Goal: Task Accomplishment & Management: Use online tool/utility

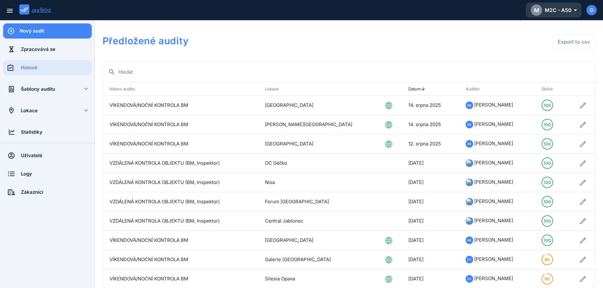
click at [566, 11] on div "M M2C - A50 arrow_drop_down_outlined" at bounding box center [554, 9] width 46 height 11
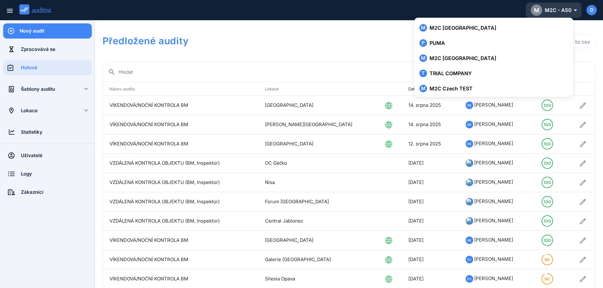
click at [560, 14] on div "M M2C - A50 arrow_drop_down_outlined" at bounding box center [554, 9] width 46 height 11
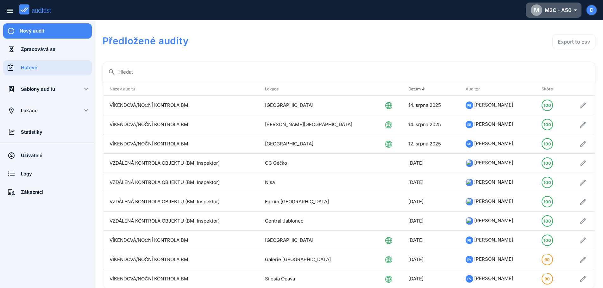
click at [314, 51] on div "Předložené audity Export to csv" at bounding box center [349, 42] width 493 height 29
click at [40, 93] on div "Šablony auditu" at bounding box center [47, 89] width 53 height 15
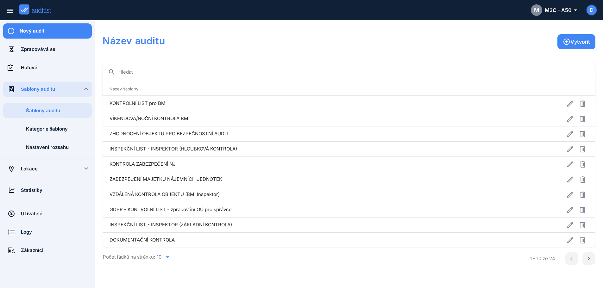
click at [168, 259] on icon "arrow_drop_down" at bounding box center [168, 258] width 8 height 8
click at [160, 277] on div "30" at bounding box center [167, 277] width 23 height 8
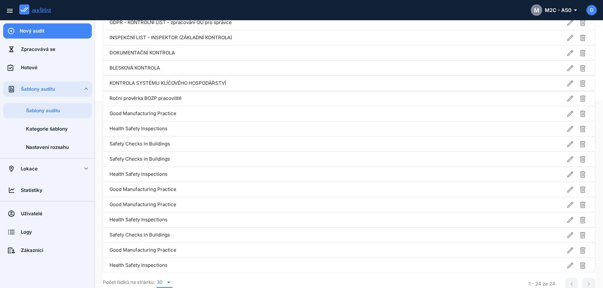
scroll to position [191, 0]
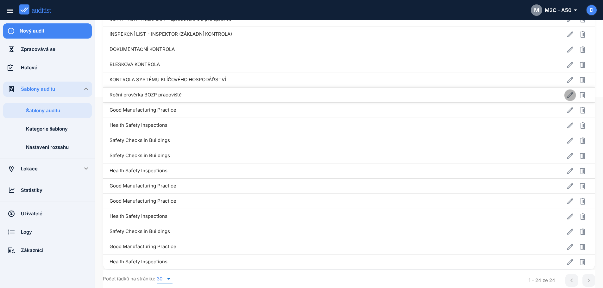
click at [566, 96] on icon "button" at bounding box center [570, 95] width 8 height 8
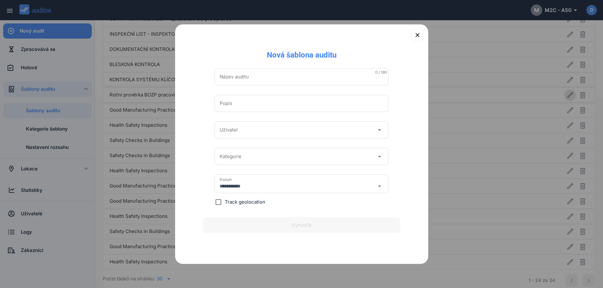
type input "**********"
type input "********"
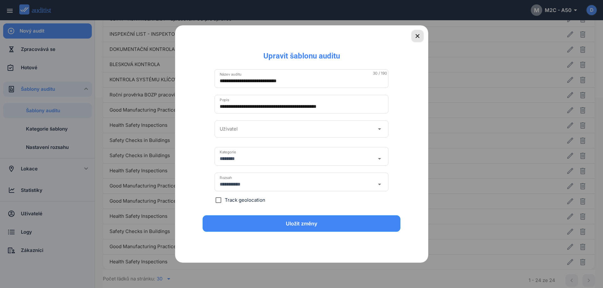
click at [415, 36] on icon "button" at bounding box center [418, 36] width 8 height 8
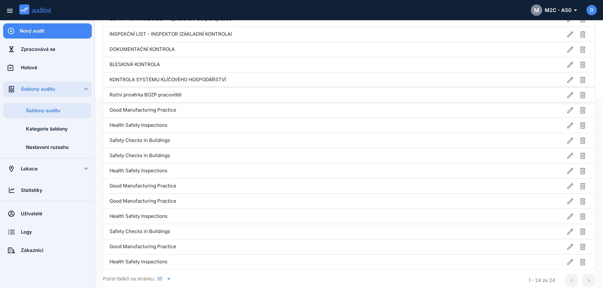
click at [148, 95] on td "Roční prověrka BOZP pracoviště" at bounding box center [298, 94] width 390 height 15
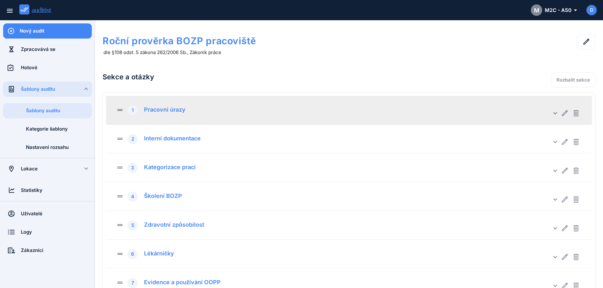
click at [175, 113] on div "Pracovní úrazy" at bounding box center [162, 108] width 46 height 9
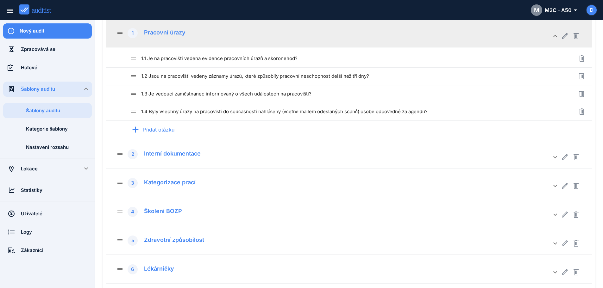
scroll to position [78, 0]
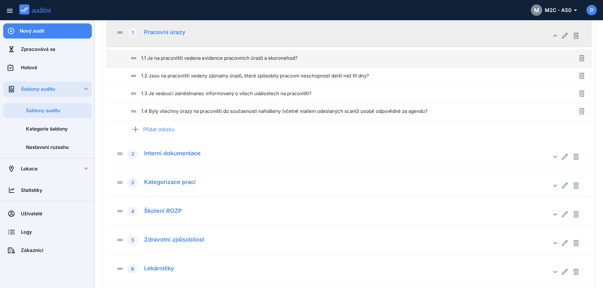
click at [197, 55] on div "drag_handle 1.1 Je na pracovišti vedena evidence pracovních úrazů a skoronehod?" at bounding box center [343, 58] width 426 height 8
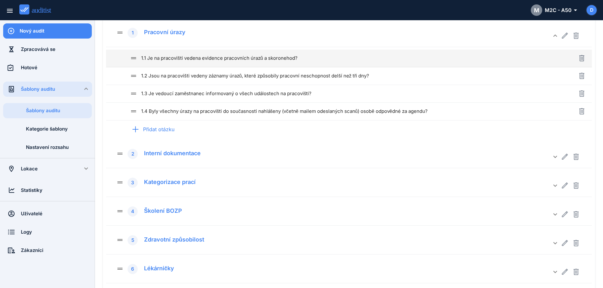
type input "**********"
type textarea "**********"
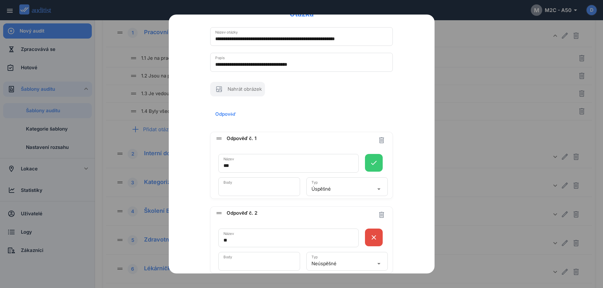
scroll to position [0, 0]
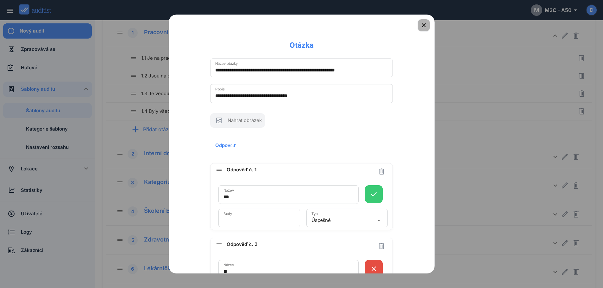
click at [422, 25] on icon "button" at bounding box center [424, 26] width 8 height 8
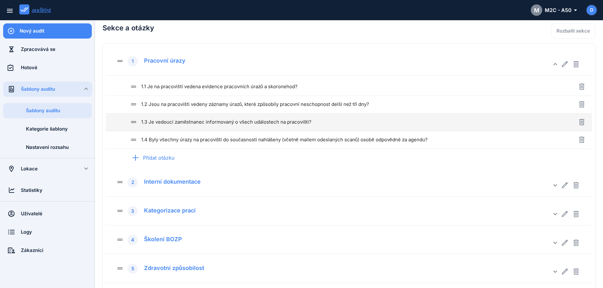
scroll to position [48, 0]
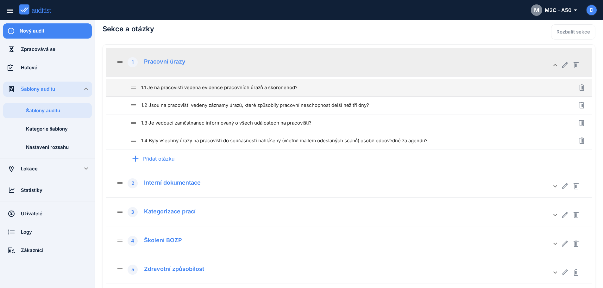
click at [260, 92] on div "drag_handle 1.1 Je na pracovišti vedena evidence pracovních úrazů a skoronehod?" at bounding box center [343, 87] width 426 height 17
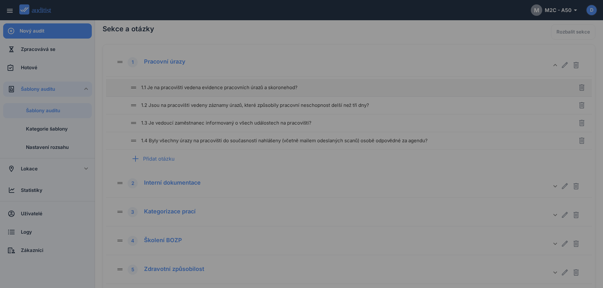
type input "**********"
type textarea "**********"
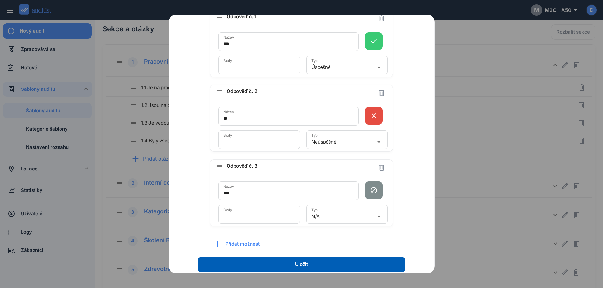
scroll to position [154, 0]
click at [413, 158] on div "**********" at bounding box center [301, 76] width 239 height 358
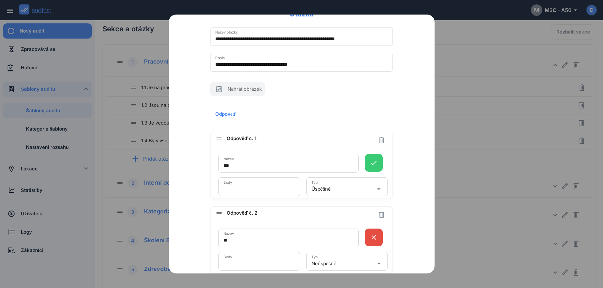
scroll to position [0, 0]
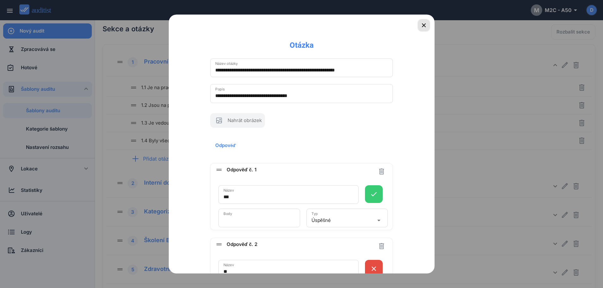
click at [420, 26] on icon "button" at bounding box center [424, 26] width 8 height 8
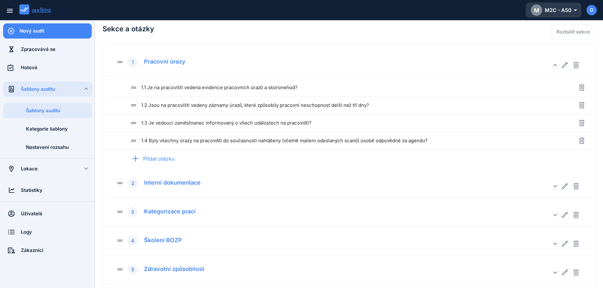
click at [565, 7] on div "M M2C - A50 arrow_drop_down_outlined" at bounding box center [554, 9] width 46 height 11
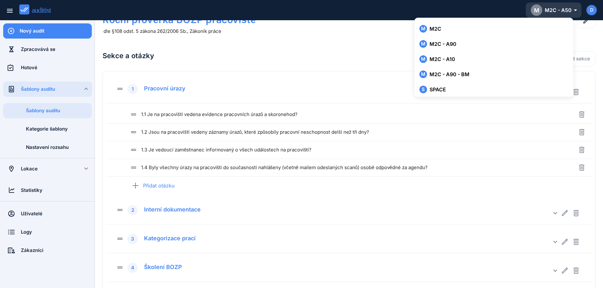
scroll to position [166, 0]
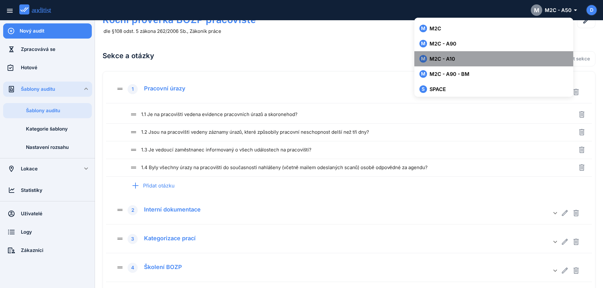
click at [448, 63] on button "M M2C - A10" at bounding box center [493, 58] width 159 height 15
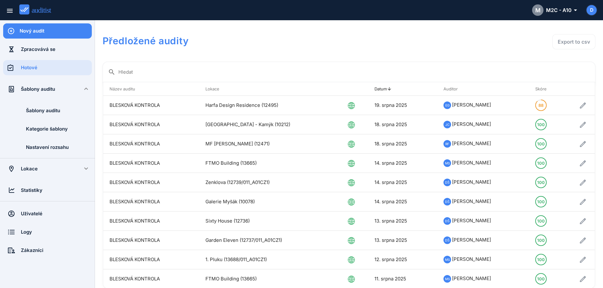
click at [43, 90] on div "Šablony auditu" at bounding box center [47, 89] width 53 height 7
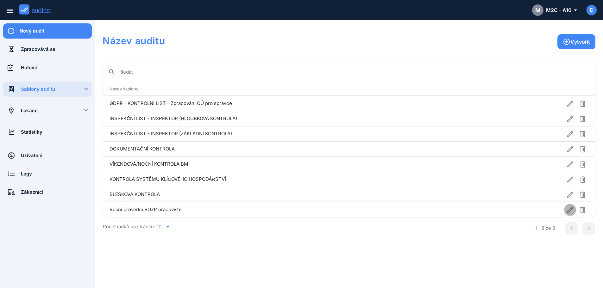
click at [568, 211] on icon "button" at bounding box center [570, 210] width 8 height 8
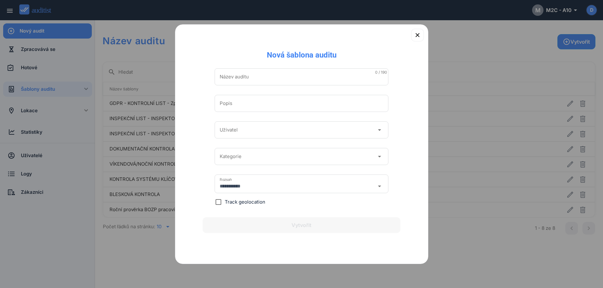
type input "**********"
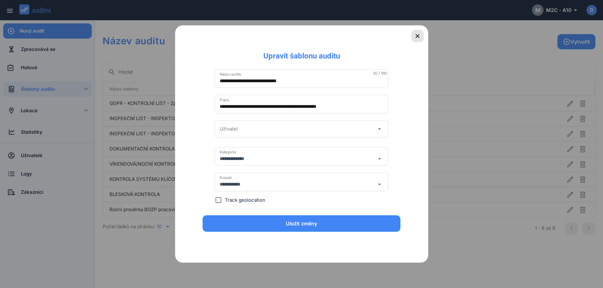
click at [418, 35] on icon "button" at bounding box center [418, 36] width 4 height 4
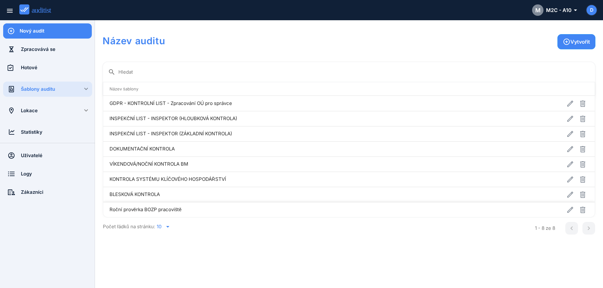
click at [158, 208] on td "Roční prověrka BOZP pracoviště" at bounding box center [298, 209] width 390 height 15
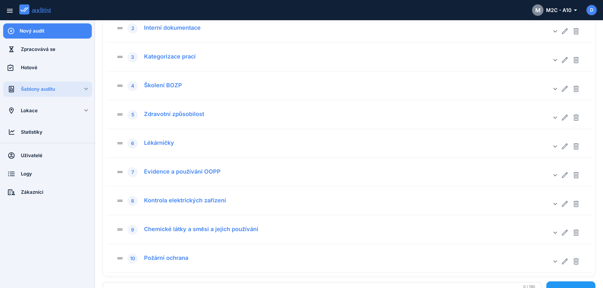
scroll to position [117, 0]
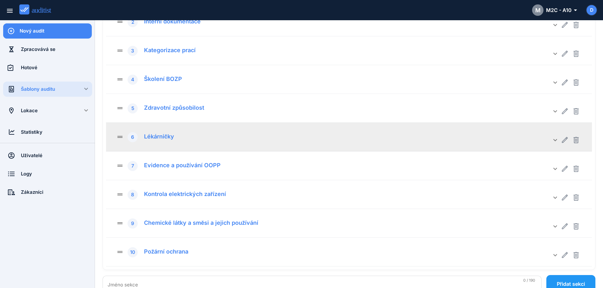
click at [211, 143] on div "drag_handle 6 Lékárničky keyboard_arrow_down" at bounding box center [349, 137] width 486 height 29
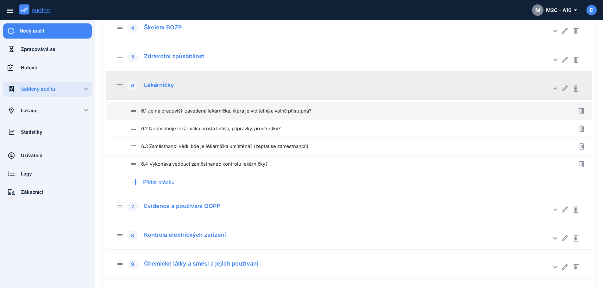
scroll to position [169, 0]
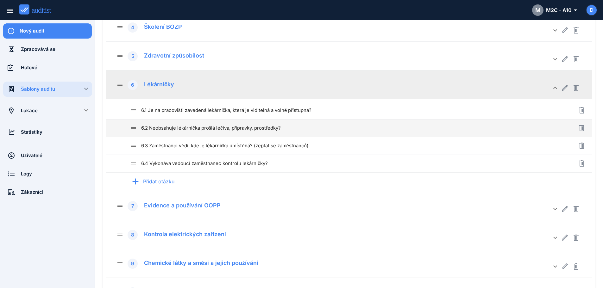
click at [282, 131] on div "drag_handle 6.2 Neobsahuje lékárnička prošlá léčiva, připravky, prostředky?" at bounding box center [343, 128] width 426 height 8
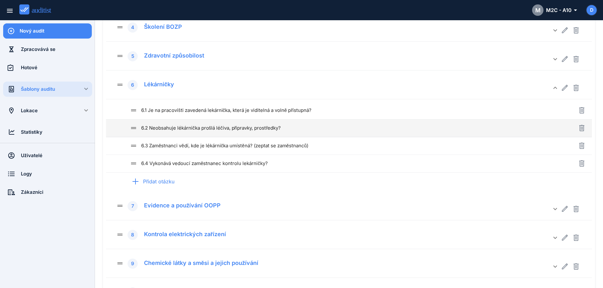
type input "**********"
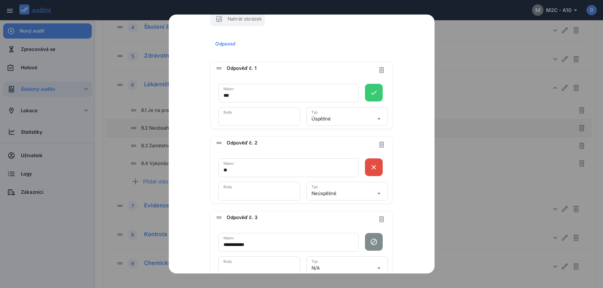
scroll to position [103, 0]
click at [341, 193] on div "Neúspěšné" at bounding box center [342, 193] width 63 height 10
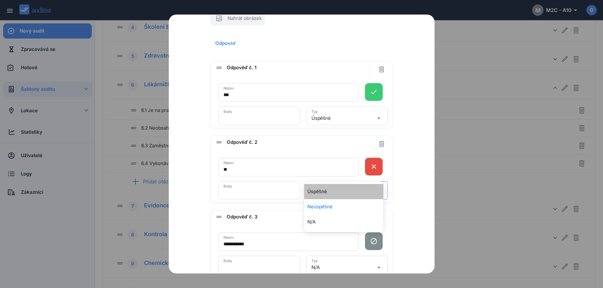
click at [321, 191] on div "Úspěšné" at bounding box center [317, 192] width 26 height 14
click at [333, 117] on div "Úspěšné" at bounding box center [342, 118] width 63 height 10
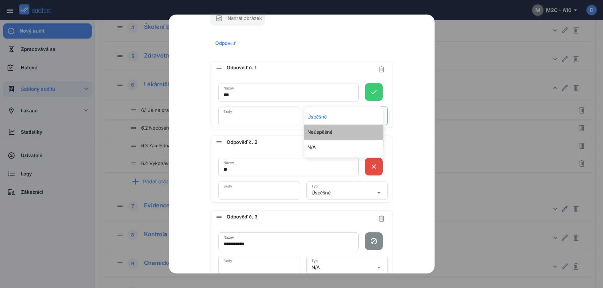
click at [325, 135] on div "Neúspěšné" at bounding box center [320, 133] width 32 height 14
click at [231, 191] on input "*" at bounding box center [259, 193] width 72 height 10
type input "*"
click at [232, 120] on input "*" at bounding box center [259, 118] width 72 height 10
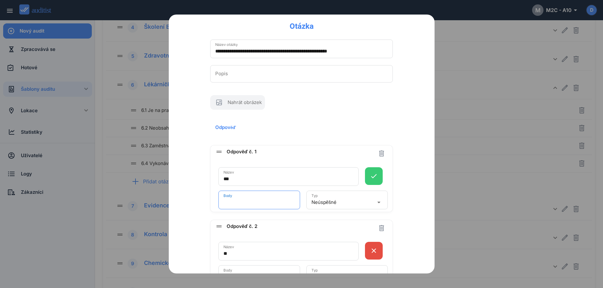
scroll to position [0, 0]
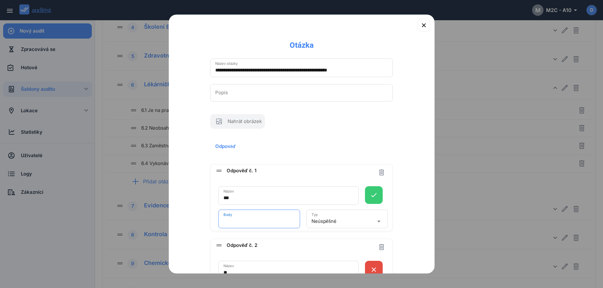
type input "*"
drag, startPoint x: 222, startPoint y: 70, endPoint x: 194, endPoint y: 69, distance: 27.2
click at [194, 69] on div "**********" at bounding box center [301, 229] width 239 height 359
click at [298, 70] on input "**********" at bounding box center [301, 70] width 173 height 10
click at [356, 72] on input "**********" at bounding box center [301, 70] width 173 height 10
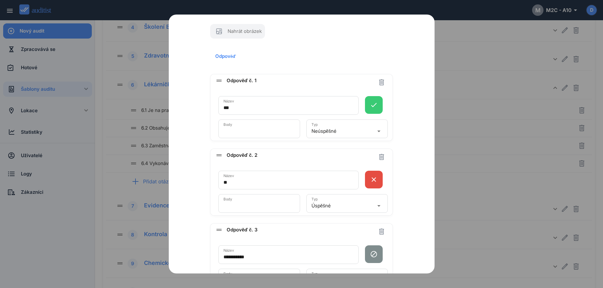
scroll to position [94, 0]
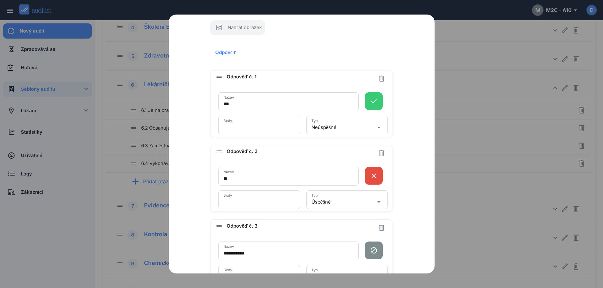
type input "**********"
click at [372, 176] on icon "close" at bounding box center [374, 176] width 18 height 8
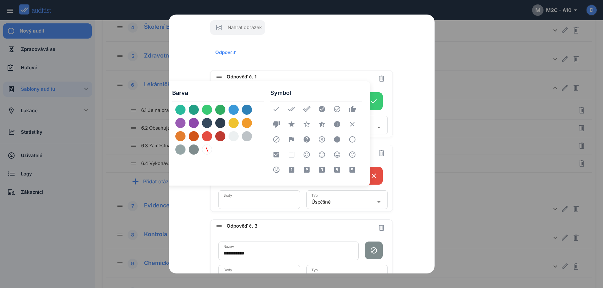
click at [204, 110] on div "button" at bounding box center [207, 110] width 10 height 10
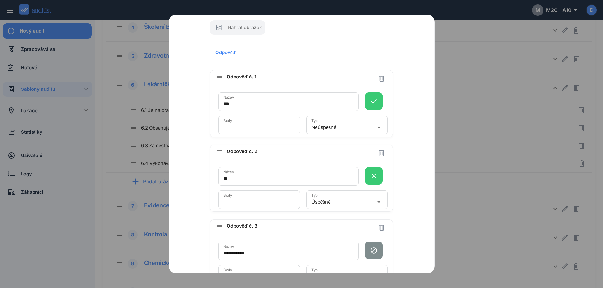
click at [371, 176] on icon "close" at bounding box center [374, 176] width 18 height 8
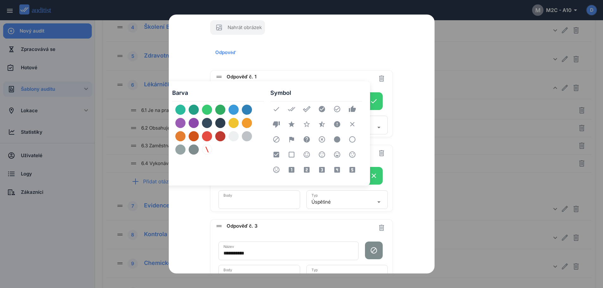
click at [273, 110] on icon "done" at bounding box center [276, 109] width 15 height 15
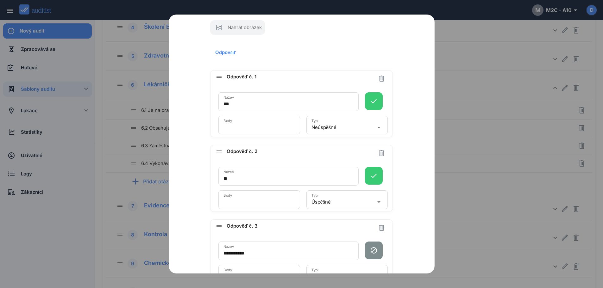
click at [366, 104] on icon "done" at bounding box center [374, 101] width 18 height 8
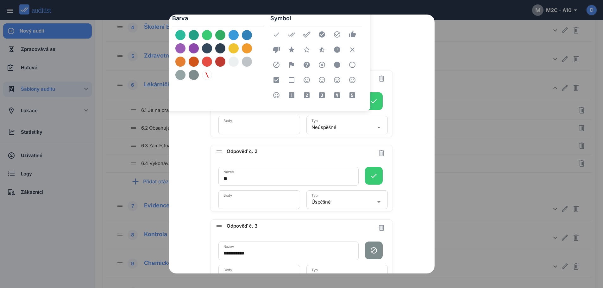
click at [216, 62] on div "button" at bounding box center [220, 62] width 10 height 10
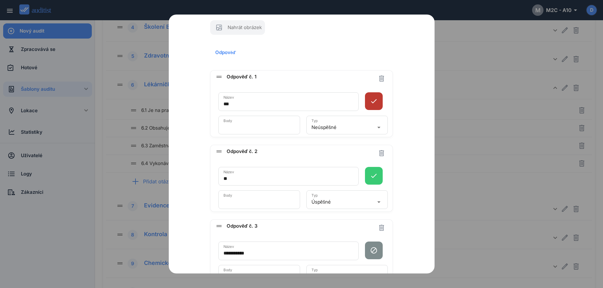
click at [367, 102] on icon "done" at bounding box center [374, 101] width 18 height 8
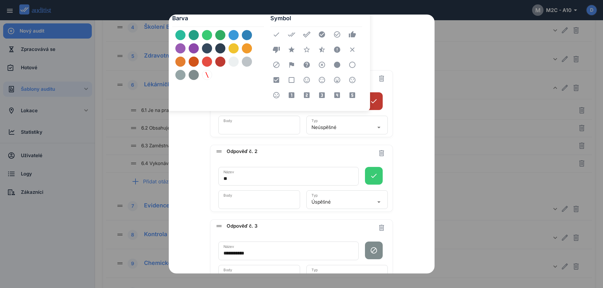
click at [351, 51] on icon "close" at bounding box center [352, 49] width 15 height 15
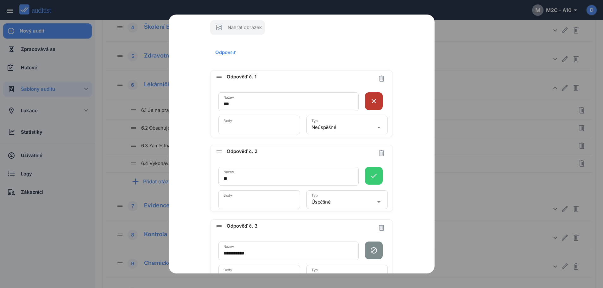
click at [397, 110] on div "**********" at bounding box center [301, 135] width 239 height 359
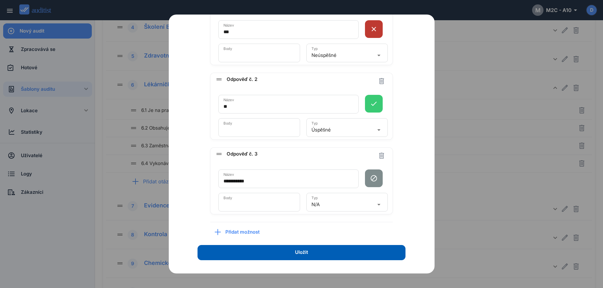
scroll to position [166, 0]
click at [409, 156] on div "**********" at bounding box center [301, 63] width 239 height 359
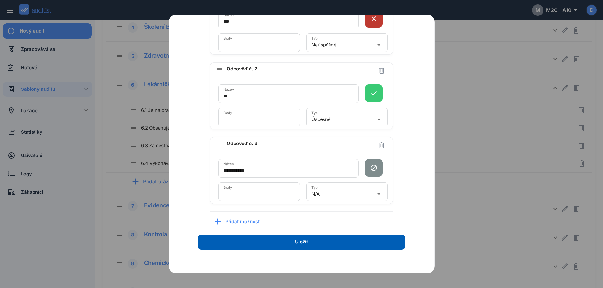
scroll to position [184, 0]
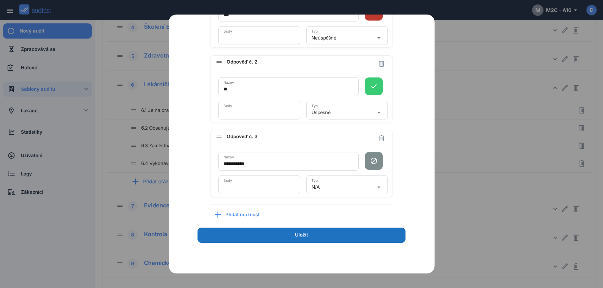
click at [305, 235] on span "Uložit" at bounding box center [301, 235] width 13 height 7
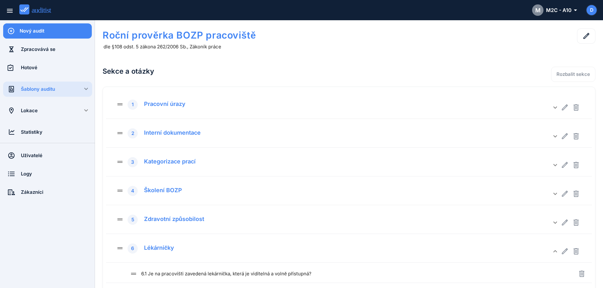
scroll to position [3, 0]
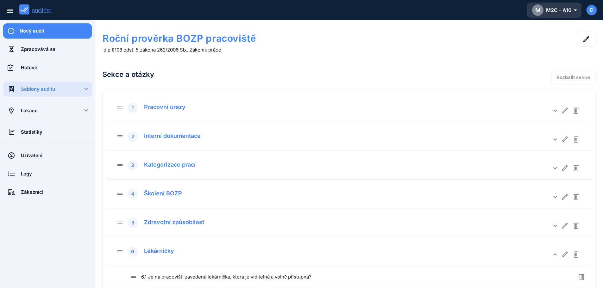
click at [547, 7] on div "M M2C - A10 arrow_drop_down_outlined" at bounding box center [554, 9] width 44 height 11
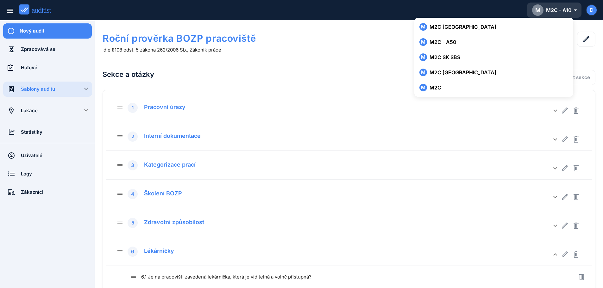
scroll to position [123, 0]
click at [330, 61] on div "Roční prověrka BOZP pracoviště dle §108 odst. 5 zákona 262/2006 Sb., Zákoník pr…" at bounding box center [349, 266] width 493 height 483
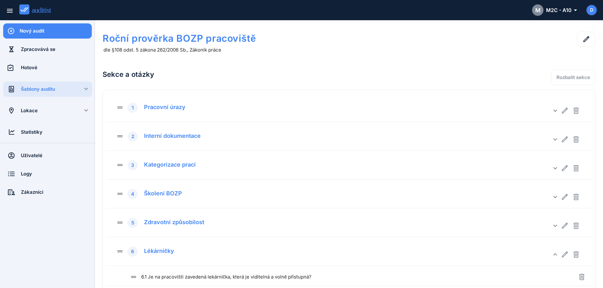
scroll to position [0, 0]
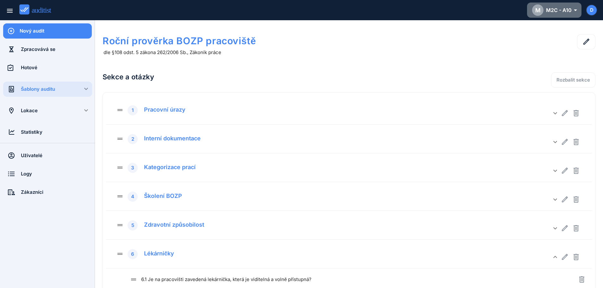
click at [561, 11] on div "M M2C - A10 arrow_drop_down_outlined" at bounding box center [554, 9] width 44 height 11
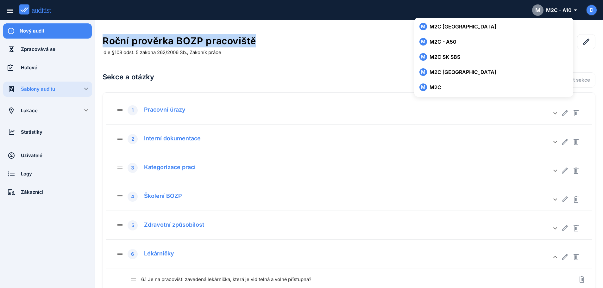
drag, startPoint x: 105, startPoint y: 40, endPoint x: 266, endPoint y: 44, distance: 161.2
click at [266, 44] on h1 "Roční prověrka BOZP pracoviště" at bounding box center [251, 40] width 296 height 13
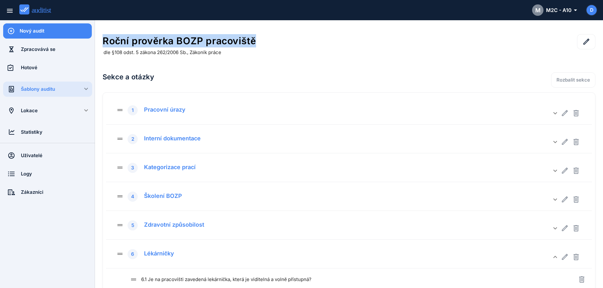
click at [282, 47] on h1 "Roční prověrka BOZP pracoviště" at bounding box center [251, 40] width 296 height 13
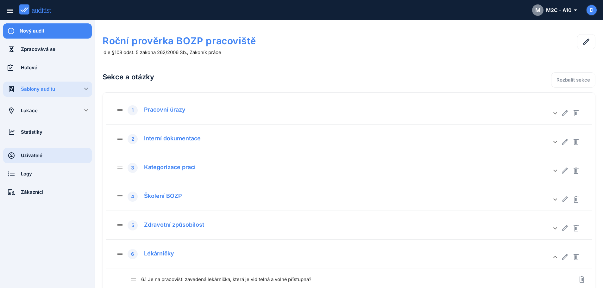
click at [36, 159] on div "Uživatelé" at bounding box center [56, 155] width 71 height 7
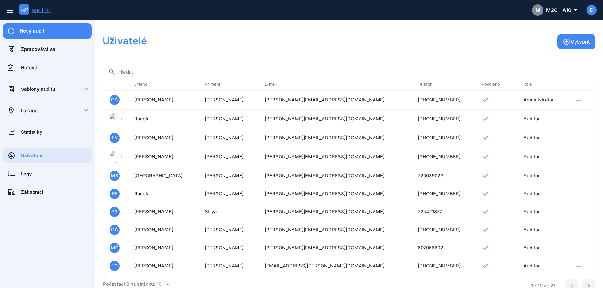
click at [517, 100] on td "Administrator" at bounding box center [542, 100] width 50 height 18
click at [357, 49] on div "Vytvořit" at bounding box center [371, 45] width 448 height 23
click at [569, 7] on div "M M2C - A10 arrow_drop_down_outlined" at bounding box center [554, 9] width 44 height 11
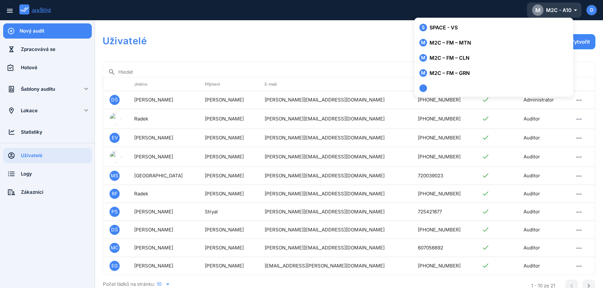
scroll to position [244, 0]
click at [357, 37] on div "Vytvořit" at bounding box center [371, 45] width 448 height 23
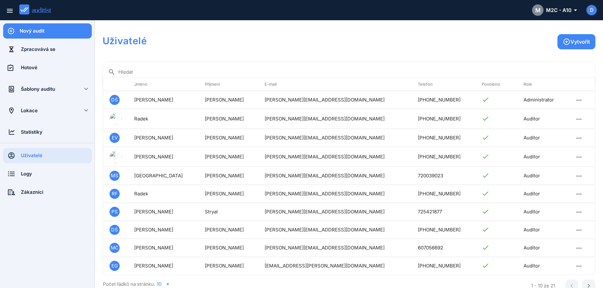
click at [357, 37] on div "Vytvořit" at bounding box center [371, 45] width 448 height 23
click at [562, 9] on div "M M2C - A10 arrow_drop_down_outlined" at bounding box center [554, 9] width 44 height 11
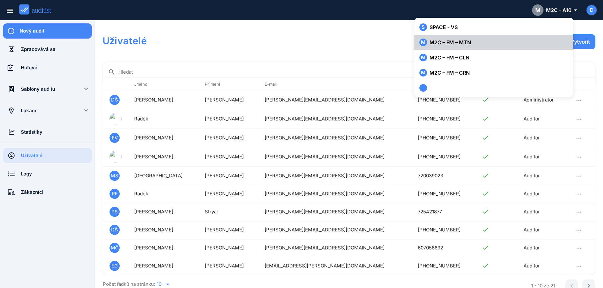
click at [461, 42] on div "M M2C – FM – MTN" at bounding box center [493, 43] width 149 height 8
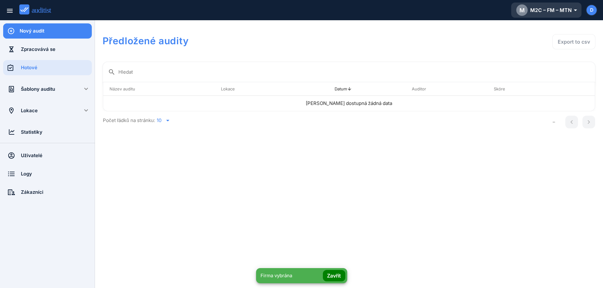
click at [537, 12] on div "M M2C – FM – MTN arrow_drop_down_outlined" at bounding box center [546, 9] width 60 height 11
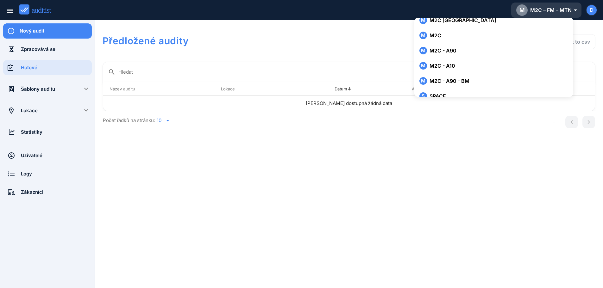
scroll to position [175, 0]
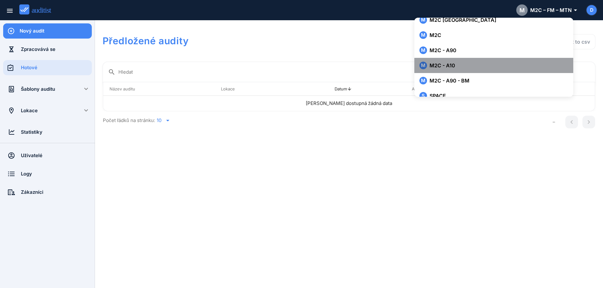
click at [451, 67] on div "M M2C - A10" at bounding box center [493, 66] width 149 height 8
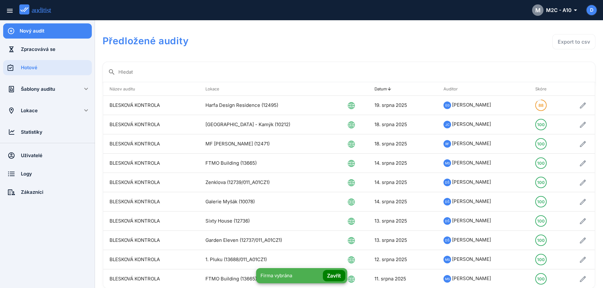
click at [43, 89] on div "Šablony auditu" at bounding box center [47, 89] width 53 height 7
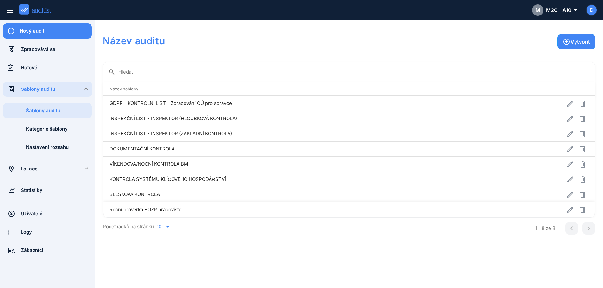
click at [149, 210] on td "Roční prověrka BOZP pracoviště" at bounding box center [298, 209] width 390 height 15
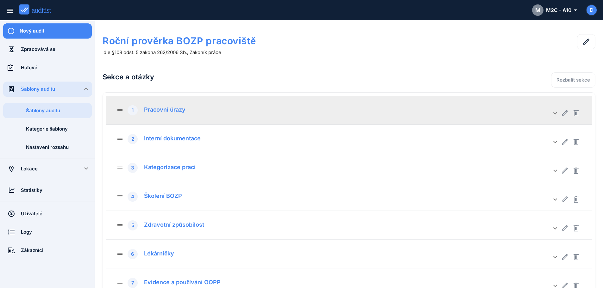
click at [204, 116] on div "drag_handle 1 Pracovní úrazy keyboard_arrow_down" at bounding box center [349, 110] width 486 height 29
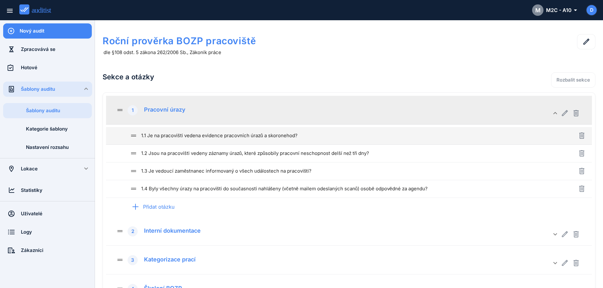
click at [205, 136] on div "drag_handle 1.1 Je na pracovišti vedena evidence pracovních úrazů a skoronehod?" at bounding box center [343, 136] width 426 height 8
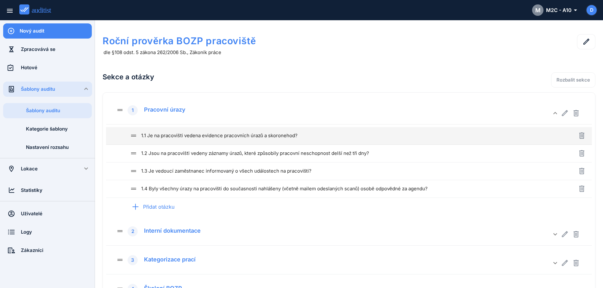
type input "**********"
type textarea "**********"
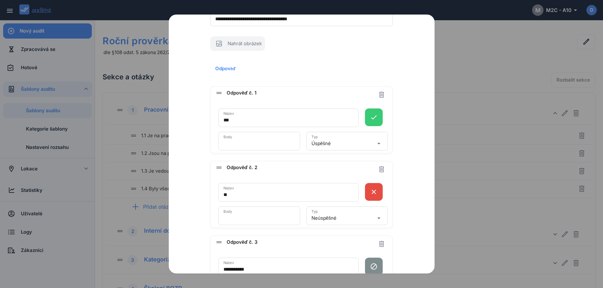
scroll to position [77, 0]
click at [370, 117] on icon "done" at bounding box center [374, 117] width 18 height 8
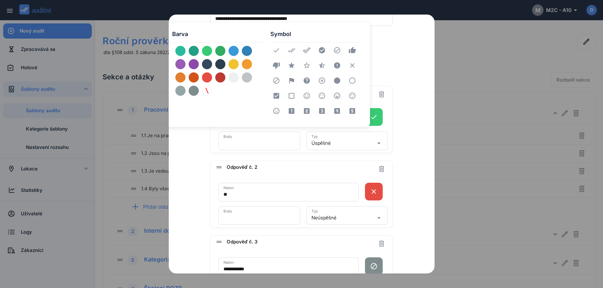
click at [399, 72] on div "**********" at bounding box center [301, 152] width 239 height 358
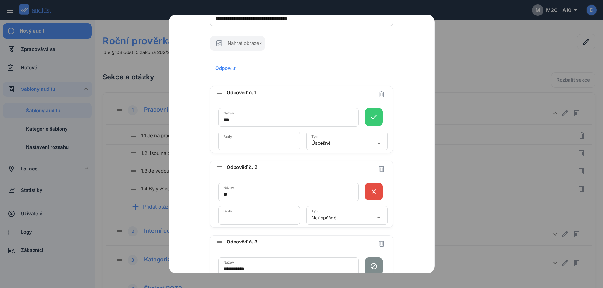
click at [348, 145] on div "Úspěšné" at bounding box center [342, 143] width 63 height 10
click at [417, 138] on div "**********" at bounding box center [302, 158] width 266 height 442
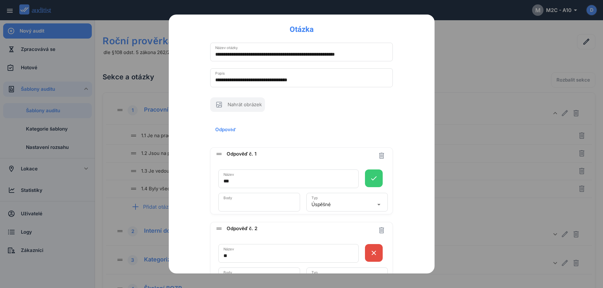
scroll to position [0, 0]
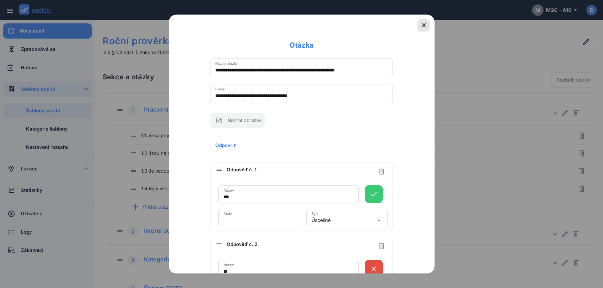
click at [422, 25] on icon "button" at bounding box center [424, 25] width 4 height 4
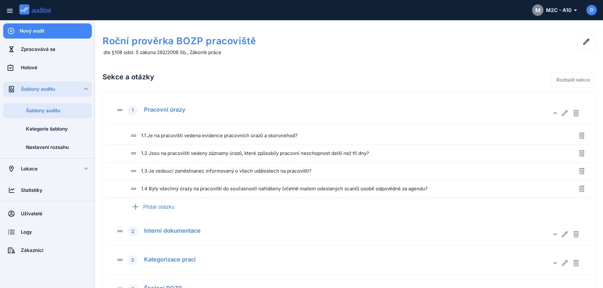
click at [404, 70] on div "Sekce a otázky Rozbalit sekce" at bounding box center [349, 77] width 493 height 22
click at [69, 37] on div "Nový audit" at bounding box center [56, 30] width 72 height 15
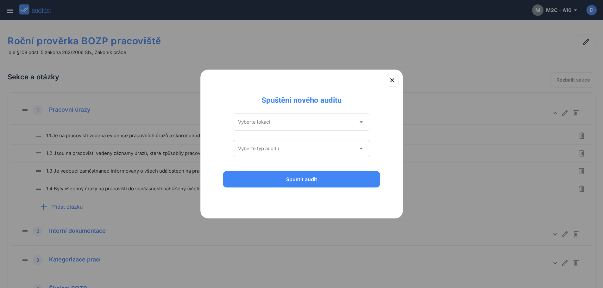
click at [292, 126] on input "Vyberte lokaci" at bounding box center [297, 122] width 118 height 10
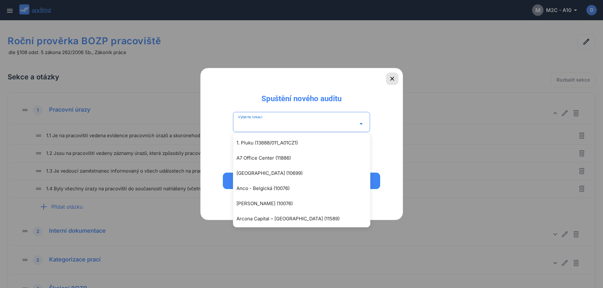
click at [390, 77] on icon "button" at bounding box center [392, 79] width 8 height 8
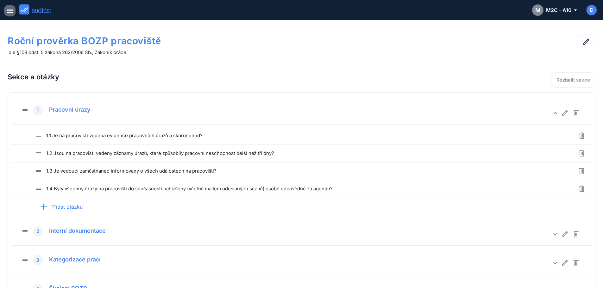
click at [9, 14] on icon "menu" at bounding box center [10, 11] width 8 height 8
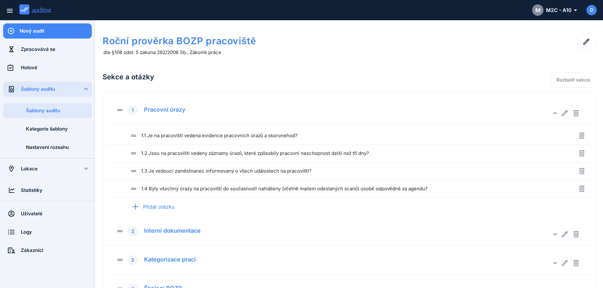
click at [45, 90] on div "Šablony auditu" at bounding box center [56, 89] width 71 height 7
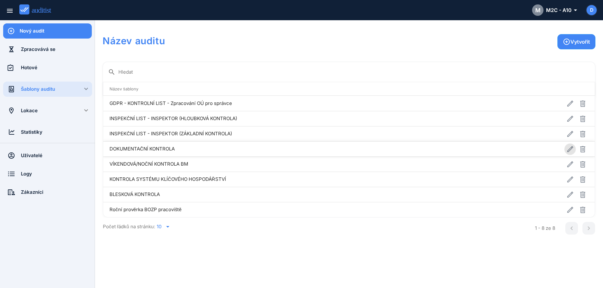
click at [572, 151] on icon "button" at bounding box center [570, 150] width 8 height 8
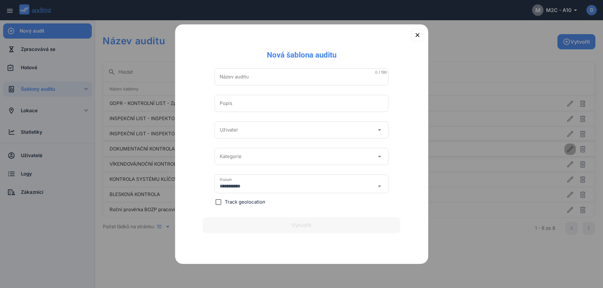
type input "**********"
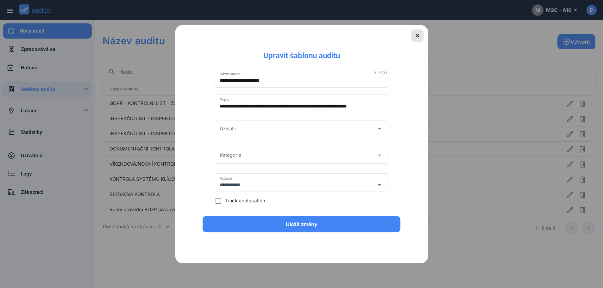
click at [419, 36] on icon "button" at bounding box center [418, 36] width 8 height 8
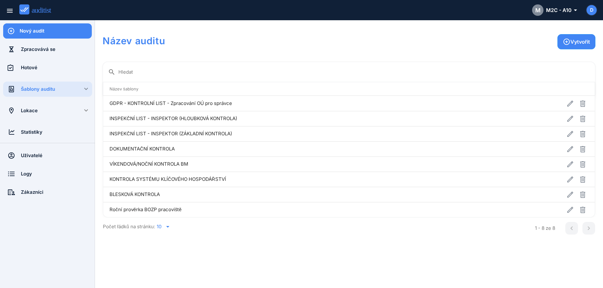
drag, startPoint x: 50, startPoint y: 31, endPoint x: 131, endPoint y: 8, distance: 84.5
click at [50, 31] on div "Nový audit" at bounding box center [56, 31] width 72 height 7
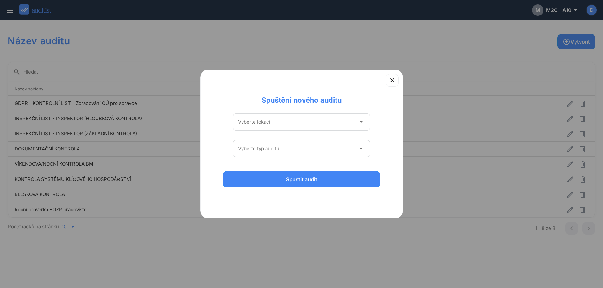
click at [281, 129] on div "Vyberte lokaci arrow_drop_down" at bounding box center [301, 122] width 137 height 17
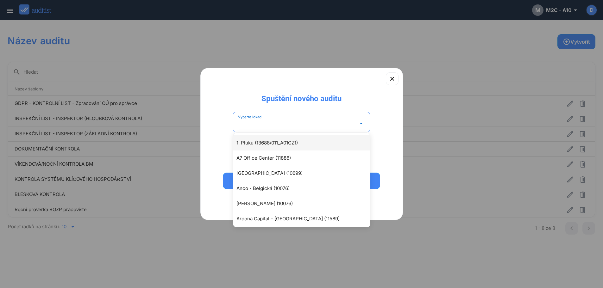
click at [267, 141] on div "1. Pluku (13688/011_A01CZ1)" at bounding box center [304, 143] width 137 height 8
type input "**********"
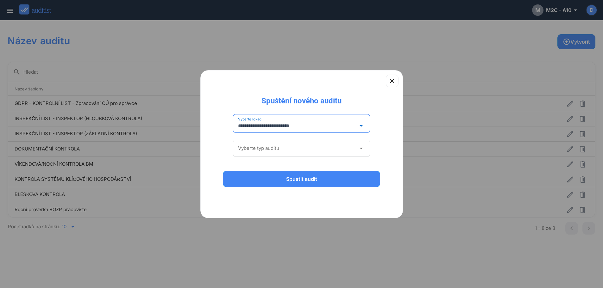
click at [277, 147] on input "Vyberte typ auditu" at bounding box center [297, 148] width 118 height 10
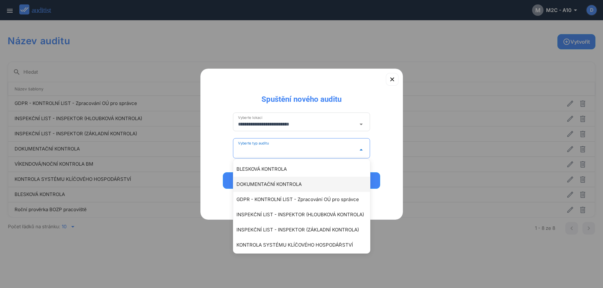
click at [279, 186] on div "DOKUMENTAČNÍ KONTROLA" at bounding box center [304, 185] width 137 height 8
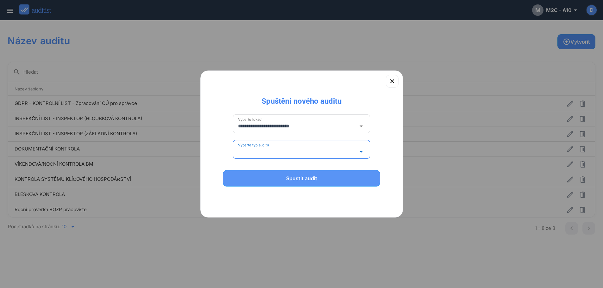
type input "**********"
click at [294, 183] on button "Spustit audit" at bounding box center [302, 178] width 158 height 16
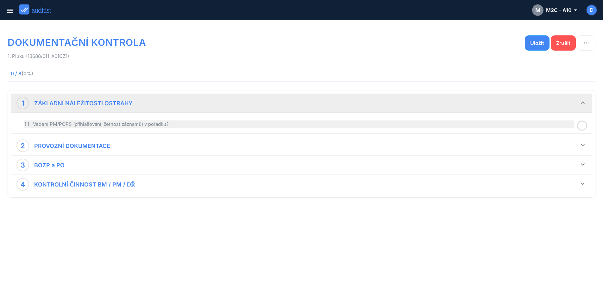
click at [129, 125] on div "1.1 Vedení PM/POPS (přihlašování, četnost záznamů) v pořádku?" at bounding box center [299, 125] width 550 height 8
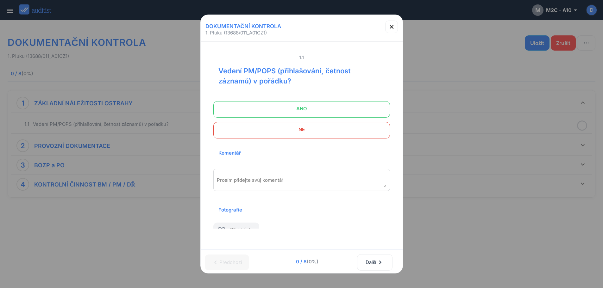
click at [304, 111] on span "ANO" at bounding box center [301, 109] width 161 height 13
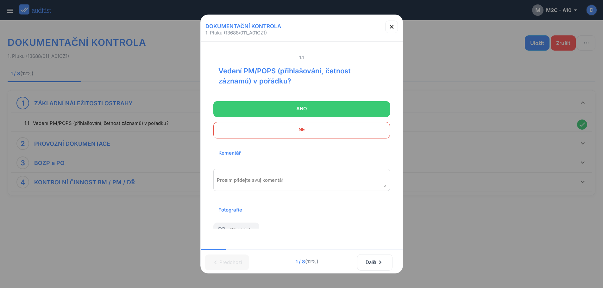
scroll to position [41, 0]
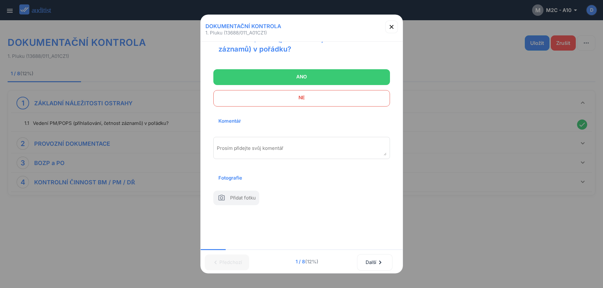
click at [246, 195] on span "Přidat fotku" at bounding box center [243, 199] width 26 height 9
click at [8, 201] on input "file" at bounding box center [8, 201] width 0 height 0
type input "**********"
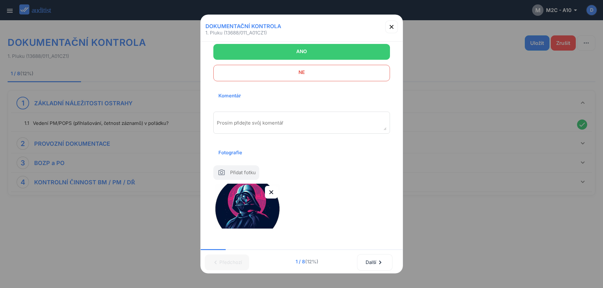
scroll to position [57, 0]
click at [277, 126] on textarea "Prosím přidejte svůj komentář" at bounding box center [302, 125] width 170 height 10
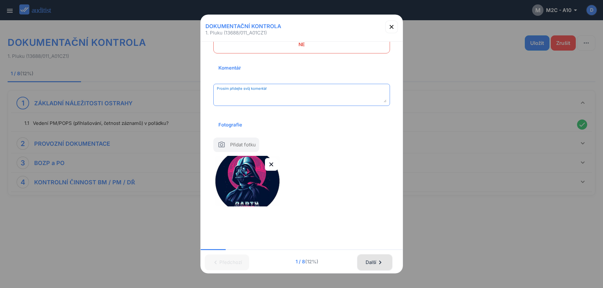
click at [378, 260] on div "Další chevron_right" at bounding box center [374, 263] width 19 height 14
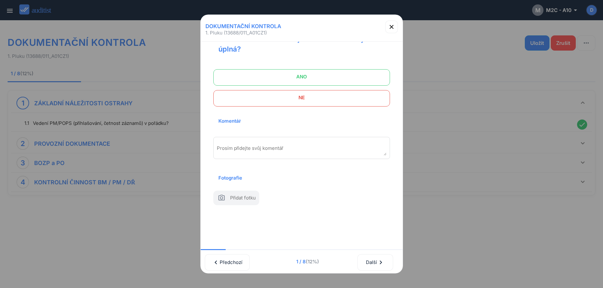
scroll to position [32, 0]
click at [297, 82] on span "ANO" at bounding box center [301, 77] width 161 height 13
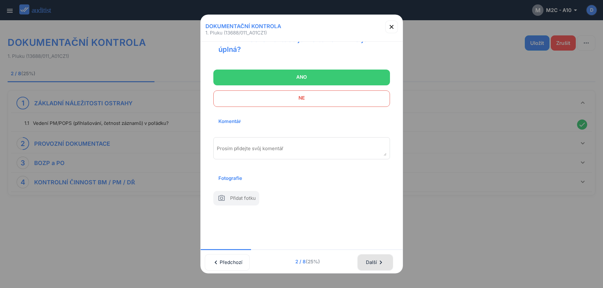
click at [374, 257] on div "Další chevron_right" at bounding box center [375, 263] width 19 height 14
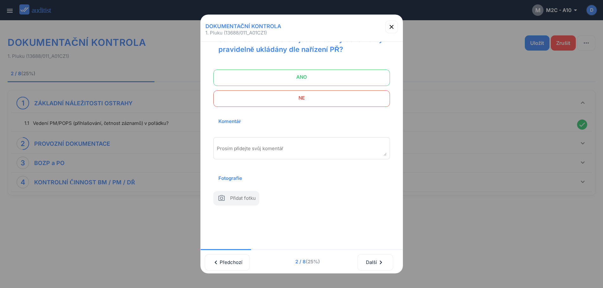
click at [310, 84] on span "ANO" at bounding box center [301, 77] width 161 height 13
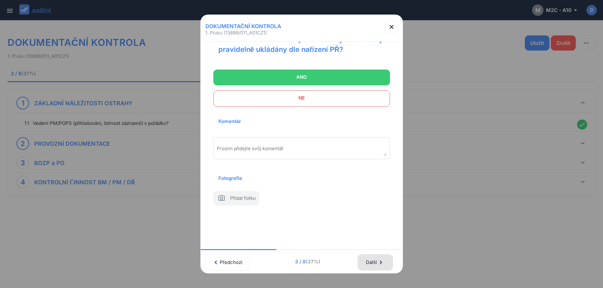
click at [373, 257] on div "Další chevron_right" at bounding box center [375, 263] width 19 height 14
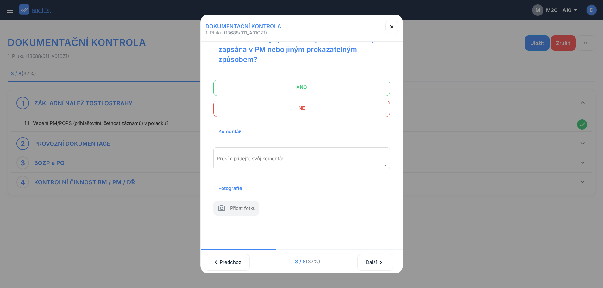
click at [304, 92] on span "ANO" at bounding box center [301, 87] width 161 height 13
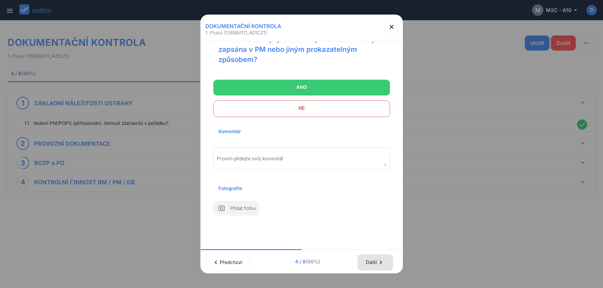
click at [380, 259] on div "Další chevron_right" at bounding box center [375, 263] width 19 height 14
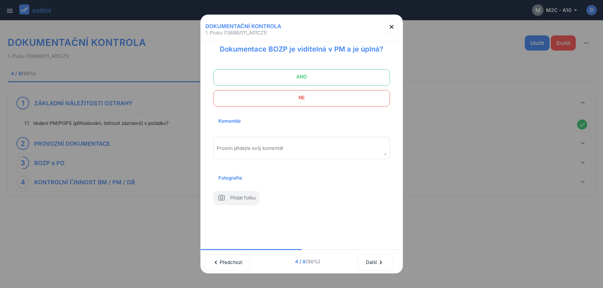
click at [322, 74] on span "ANO" at bounding box center [301, 77] width 161 height 13
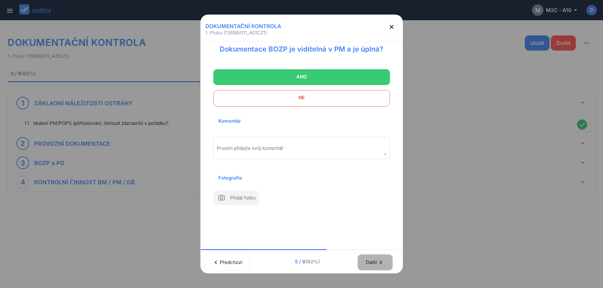
click at [375, 261] on div "Další chevron_right" at bounding box center [375, 263] width 19 height 14
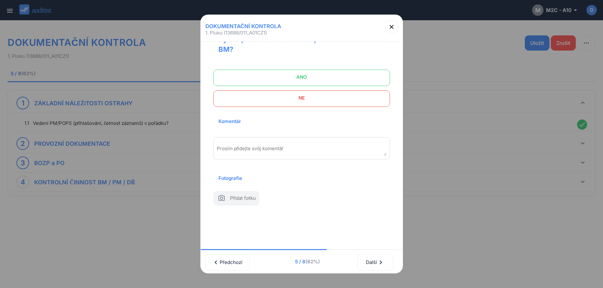
click at [318, 77] on span "ANO" at bounding box center [301, 77] width 161 height 13
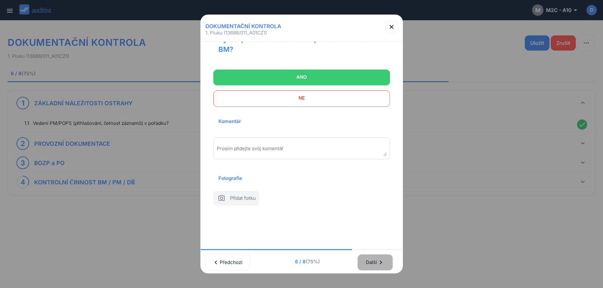
click at [373, 260] on div "Další chevron_right" at bounding box center [375, 263] width 19 height 14
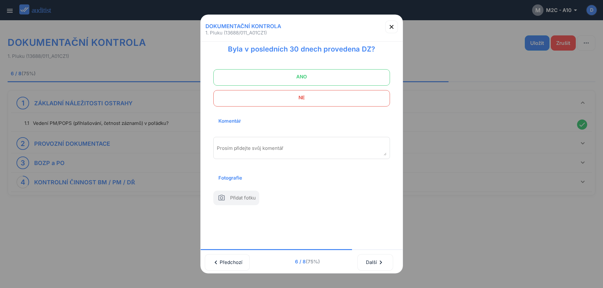
click at [317, 71] on span "ANO" at bounding box center [301, 77] width 161 height 13
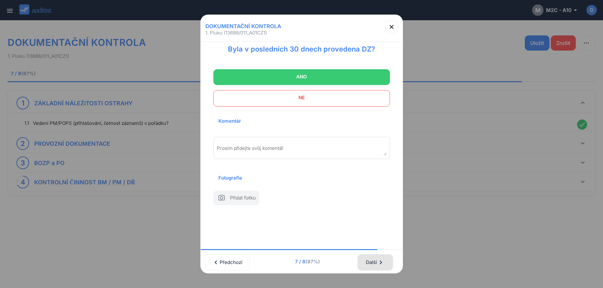
click at [380, 260] on div "Další chevron_right" at bounding box center [375, 263] width 19 height 14
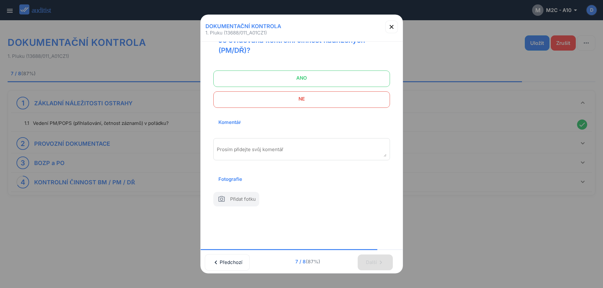
scroll to position [32, 0]
click at [316, 81] on span "ANO" at bounding box center [301, 77] width 161 height 13
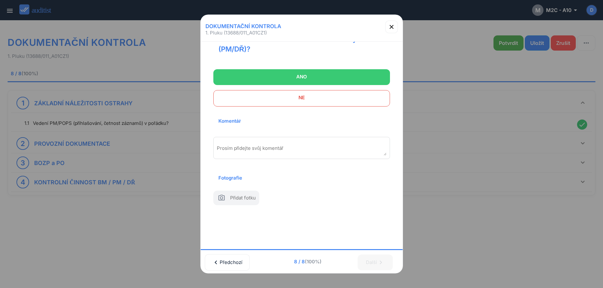
scroll to position [0, 0]
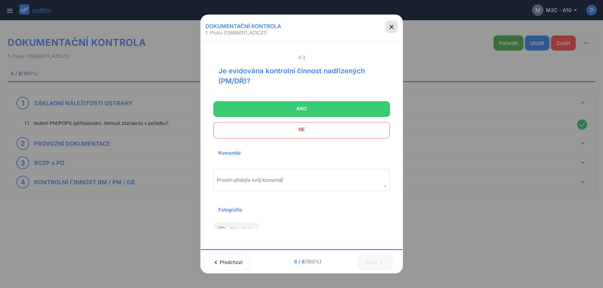
click at [393, 28] on icon "button" at bounding box center [392, 27] width 8 height 8
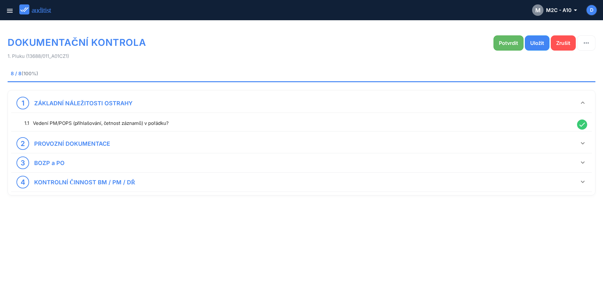
click at [503, 42] on div "Potvrdit" at bounding box center [508, 43] width 19 height 8
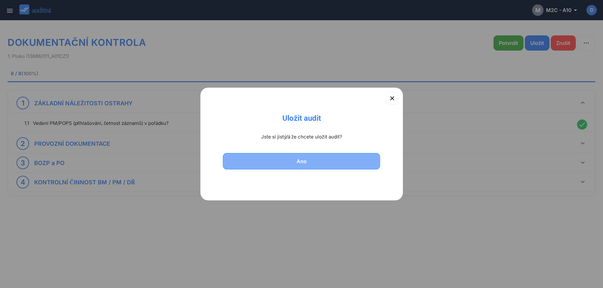
click at [290, 159] on div "Ano" at bounding box center [301, 162] width 141 height 8
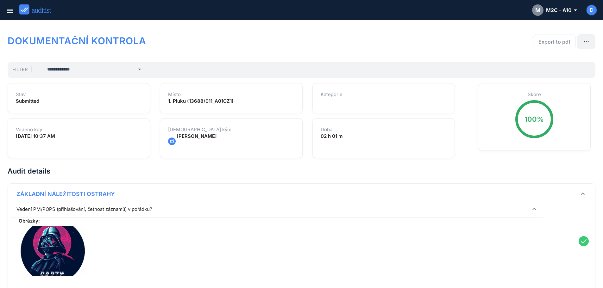
click at [591, 37] on button "button" at bounding box center [586, 41] width 18 height 15
click at [582, 65] on div "Smazat" at bounding box center [580, 65] width 16 height 8
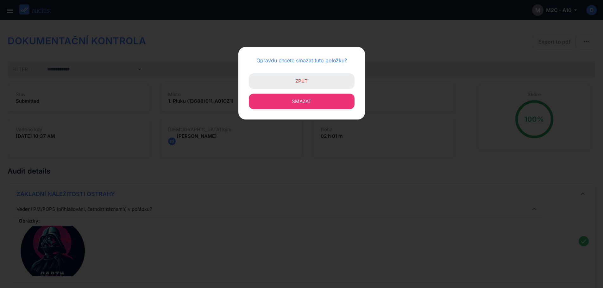
click at [320, 102] on button "Smazat" at bounding box center [302, 102] width 106 height 16
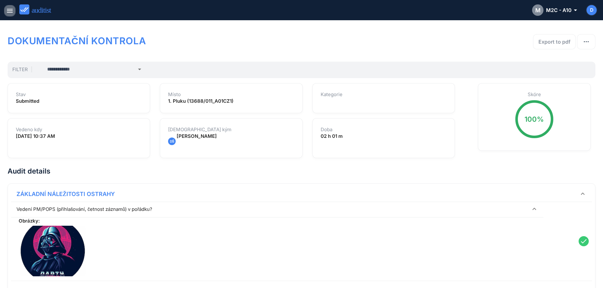
click at [9, 8] on icon "menu" at bounding box center [10, 11] width 8 height 8
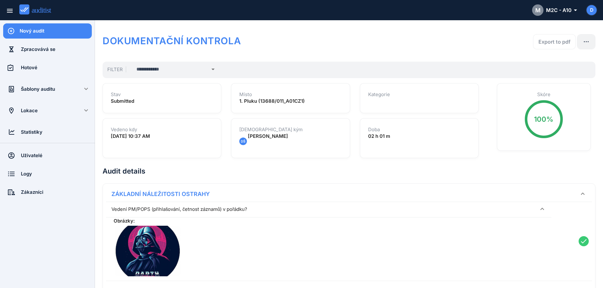
click at [580, 39] on button "button" at bounding box center [586, 41] width 18 height 15
click at [582, 66] on div "Smazat" at bounding box center [580, 66] width 16 height 8
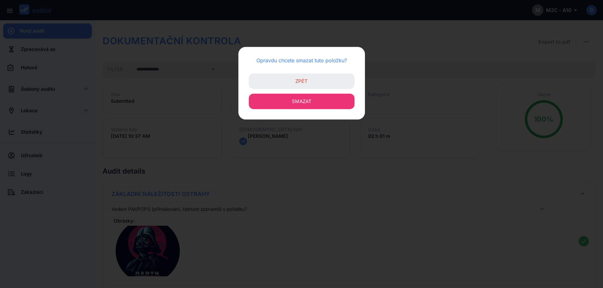
click at [310, 103] on span "Smazat" at bounding box center [302, 101] width 20 height 6
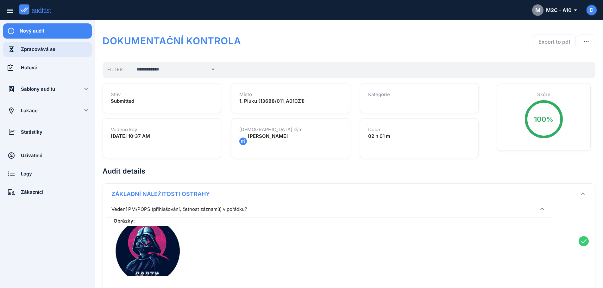
click at [38, 48] on div "Zpracovává se" at bounding box center [56, 49] width 71 height 7
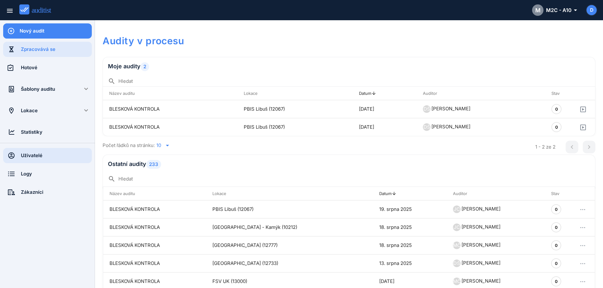
click at [31, 151] on div "Uživatelé" at bounding box center [56, 155] width 71 height 15
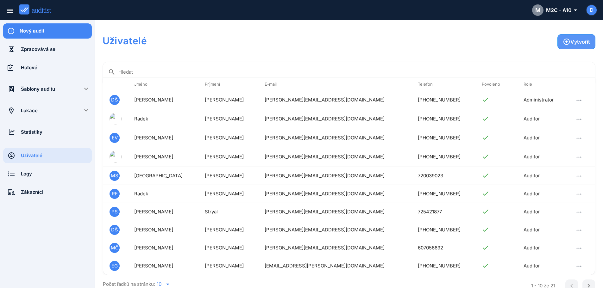
click at [570, 46] on button "Vytvořit" at bounding box center [576, 41] width 38 height 15
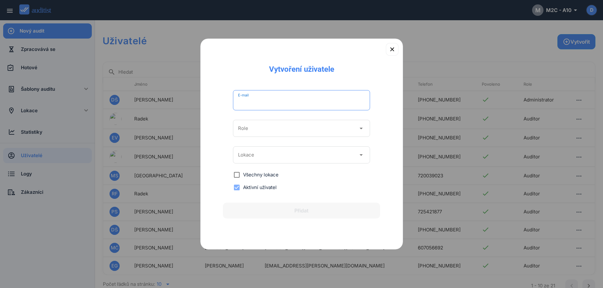
click at [278, 100] on input "E-mail" at bounding box center [301, 102] width 127 height 10
click at [249, 132] on input "Role" at bounding box center [297, 128] width 118 height 10
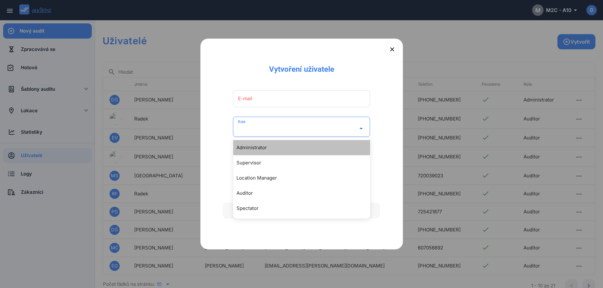
click at [252, 143] on div "Administrator" at bounding box center [301, 147] width 137 height 15
type input "**********"
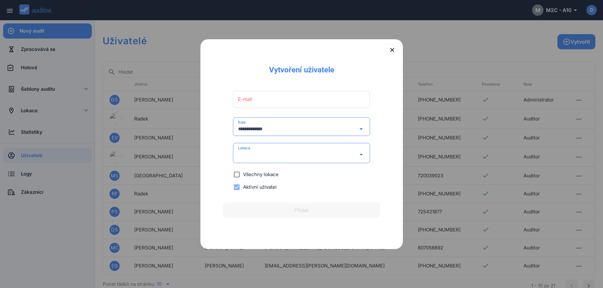
click at [274, 155] on input "Lokace" at bounding box center [297, 155] width 118 height 10
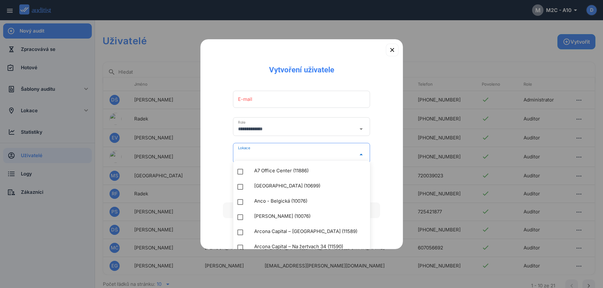
click at [274, 155] on input "Lokace" at bounding box center [297, 155] width 118 height 10
click at [226, 143] on div "**********" at bounding box center [301, 137] width 182 height 125
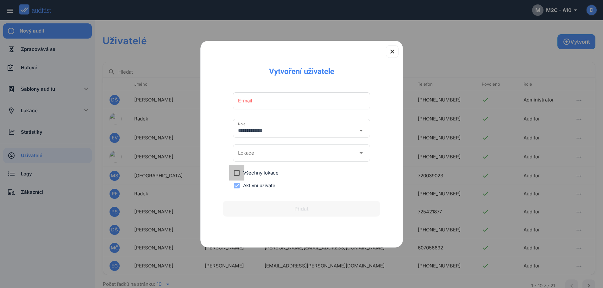
click at [237, 175] on div at bounding box center [236, 173] width 15 height 15
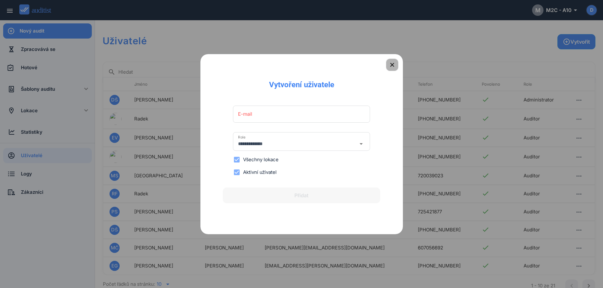
click at [396, 68] on div "button" at bounding box center [392, 65] width 13 height 8
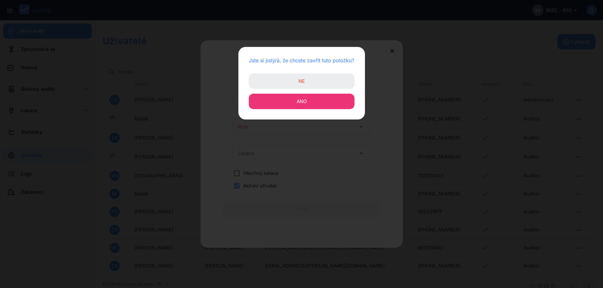
click at [304, 100] on span "Ano" at bounding box center [302, 101] width 10 height 6
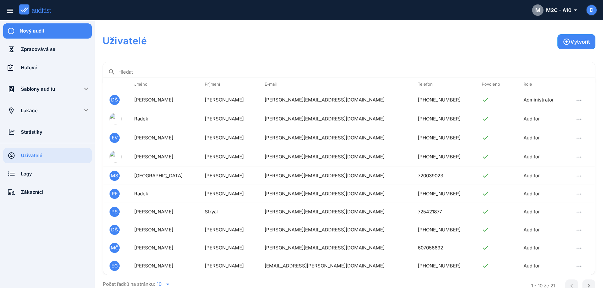
click at [47, 89] on div "Šablony auditu" at bounding box center [47, 89] width 53 height 7
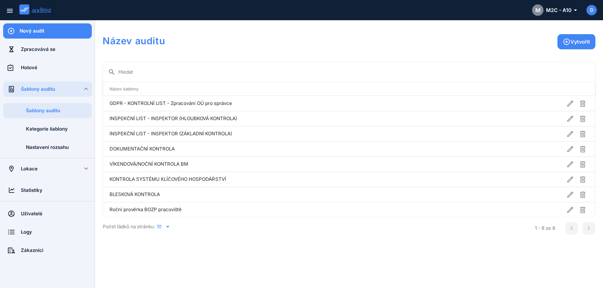
click at [48, 170] on div "Lokace" at bounding box center [47, 169] width 53 height 7
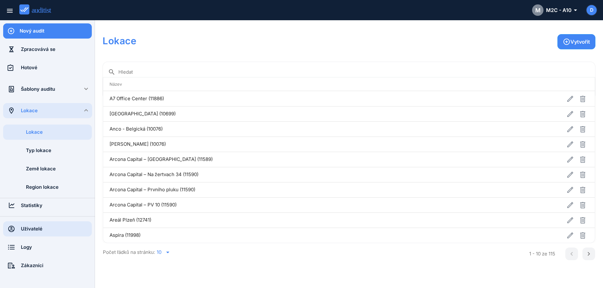
click at [38, 226] on div "Uživatelé" at bounding box center [56, 229] width 71 height 7
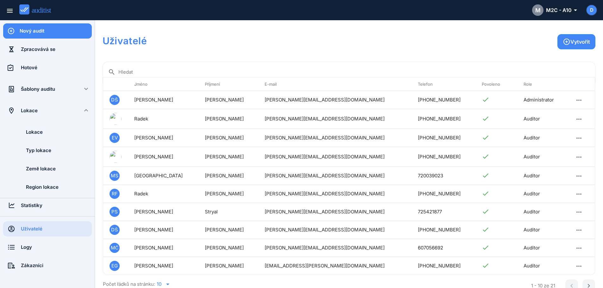
click at [53, 91] on div "Šablony auditu" at bounding box center [47, 89] width 53 height 7
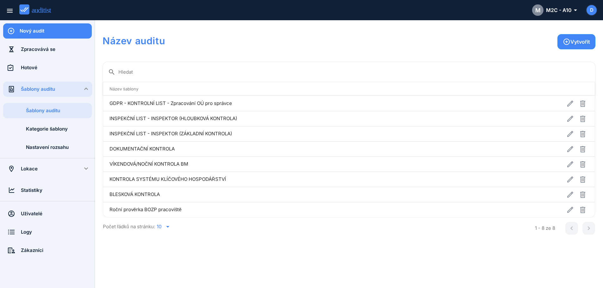
click at [48, 90] on div "Šablony auditu" at bounding box center [56, 89] width 71 height 7
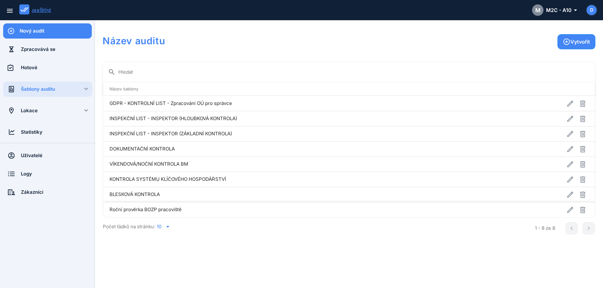
click at [187, 210] on td "Roční prověrka BOZP pracoviště" at bounding box center [298, 209] width 390 height 15
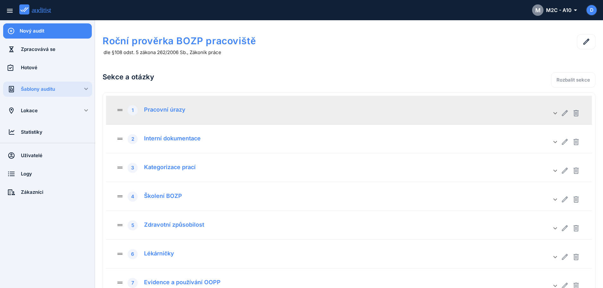
click at [175, 110] on div "Pracovní úrazy" at bounding box center [162, 108] width 46 height 9
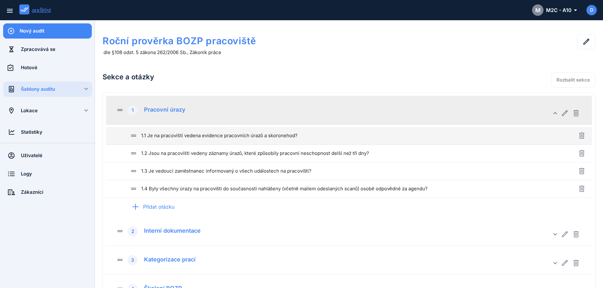
click at [228, 138] on div "drag_handle 1.1 Je na pracovišti vedena evidence pracovních úrazů a skoronehod?" at bounding box center [343, 136] width 426 height 8
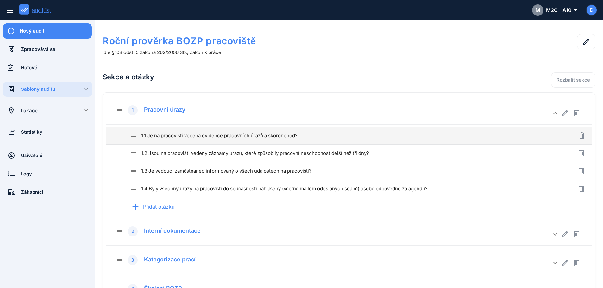
type input "**********"
type textarea "**********"
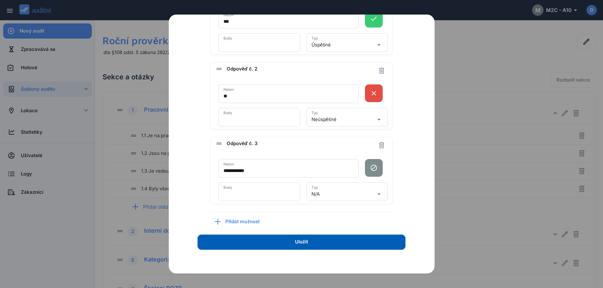
scroll to position [183, 0]
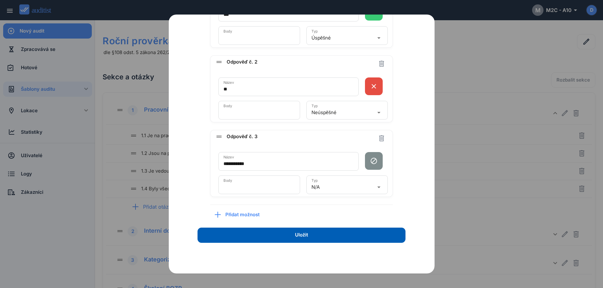
click at [244, 214] on span "Přidat možnost" at bounding box center [244, 214] width 39 height 7
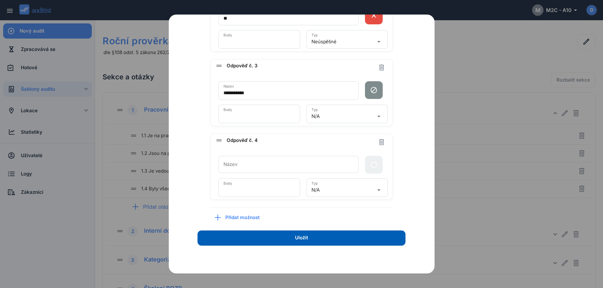
scroll to position [256, 0]
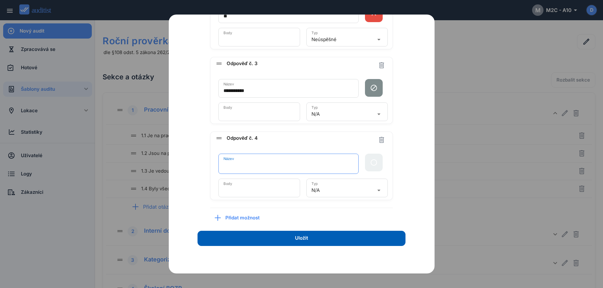
click at [301, 158] on div "Název" at bounding box center [288, 164] width 140 height 20
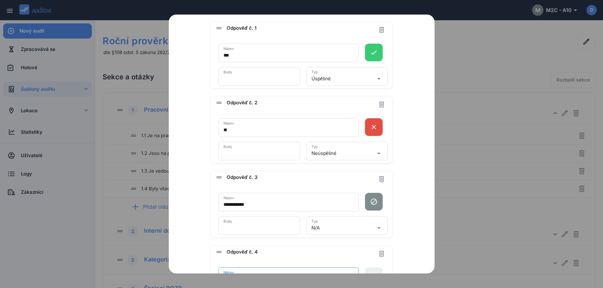
scroll to position [141, 0]
type input "*********"
click at [231, 80] on input "*" at bounding box center [259, 80] width 72 height 10
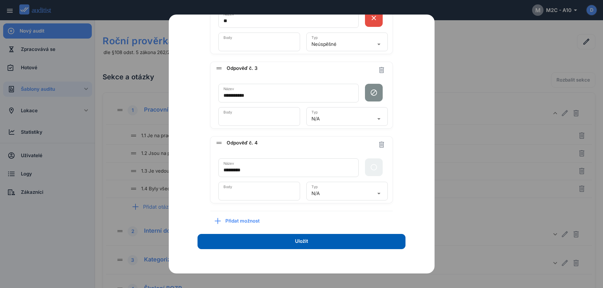
scroll to position [257, 0]
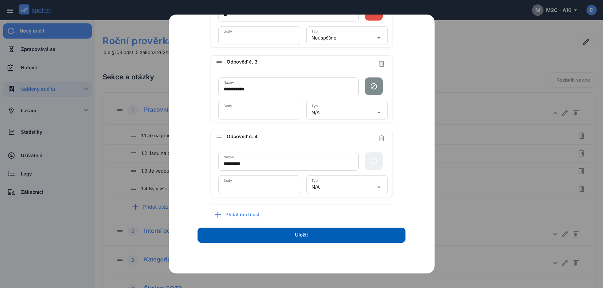
type input "*"
click at [237, 182] on input "*" at bounding box center [259, 187] width 72 height 10
type input "*"
click at [379, 136] on icon "button" at bounding box center [381, 138] width 5 height 6
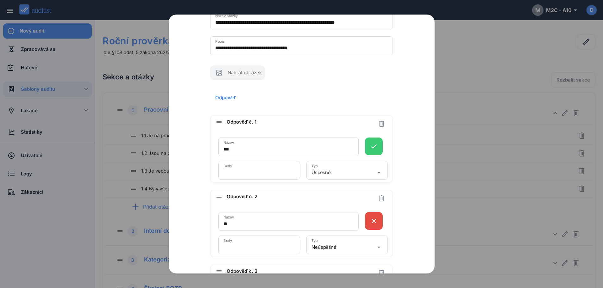
scroll to position [0, 0]
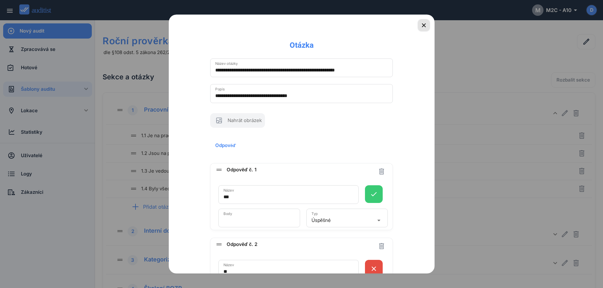
click at [420, 26] on icon "button" at bounding box center [424, 26] width 8 height 8
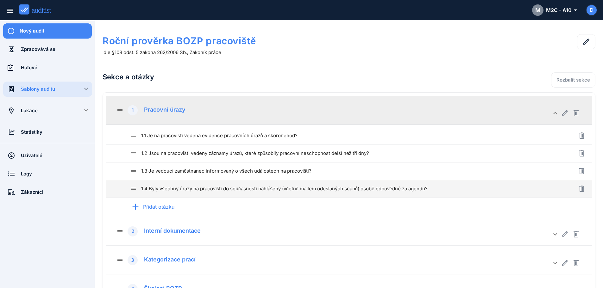
click at [442, 194] on div "drag_handle 1.4 Byly všechny úrazy na pracovišti do současnosti nahlášeny (včet…" at bounding box center [343, 188] width 426 height 17
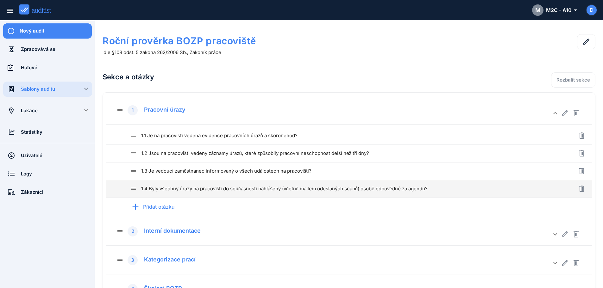
type input "**********"
type textarea "**********"
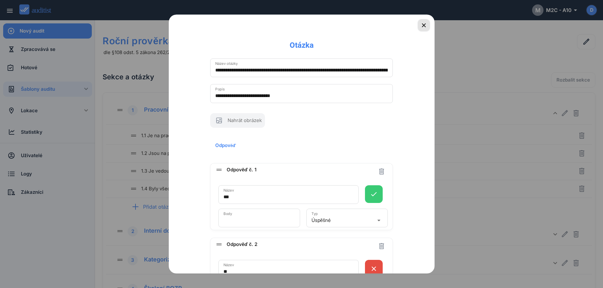
click at [422, 27] on icon "button" at bounding box center [424, 26] width 8 height 8
